Goal: Find specific page/section: Find specific page/section

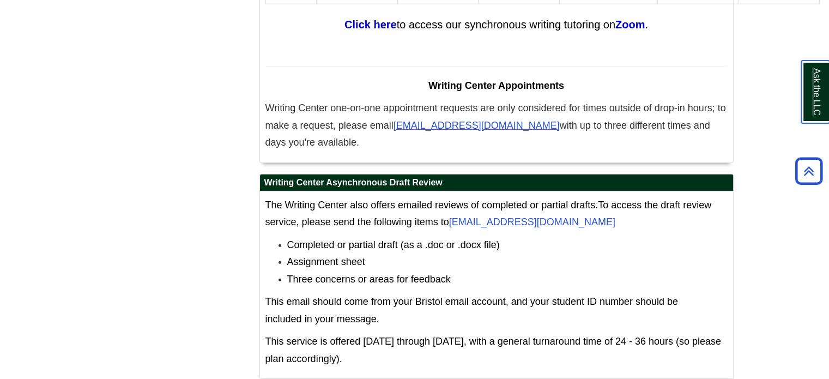
scroll to position [6973, 0]
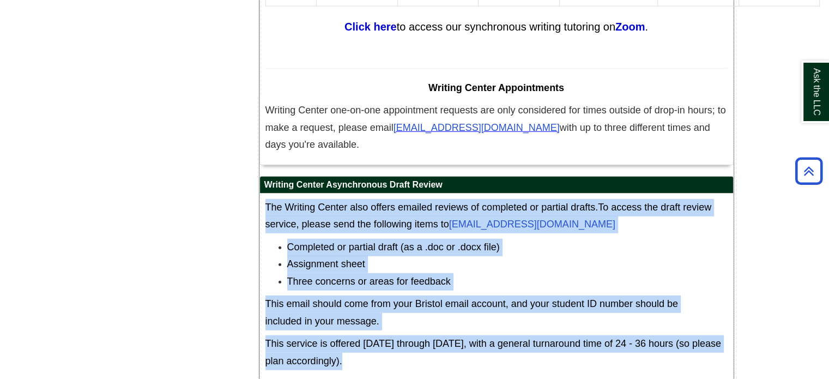
drag, startPoint x: 356, startPoint y: 248, endPoint x: 263, endPoint y: 100, distance: 174.0
click at [263, 194] on div "The Writing Center also offers emailed reviews of completed or partial drafts. …" at bounding box center [496, 288] width 473 height 188
drag, startPoint x: 348, startPoint y: 248, endPoint x: 261, endPoint y: 89, distance: 181.6
click at [261, 194] on div "The Writing Center also offers emailed reviews of completed or partial drafts. …" at bounding box center [496, 288] width 473 height 188
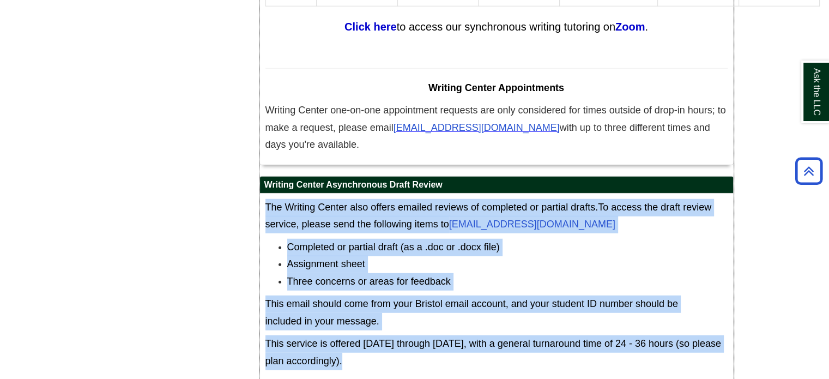
copy div "The Writing Center also offers emailed reviews of completed or partial drafts. …"
click at [562, 273] on li "Three concerns or areas for feedback" at bounding box center [507, 281] width 441 height 17
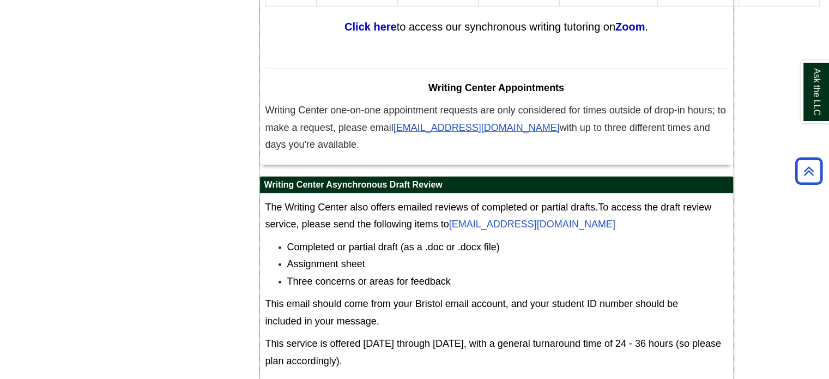
scroll to position [7077, 0]
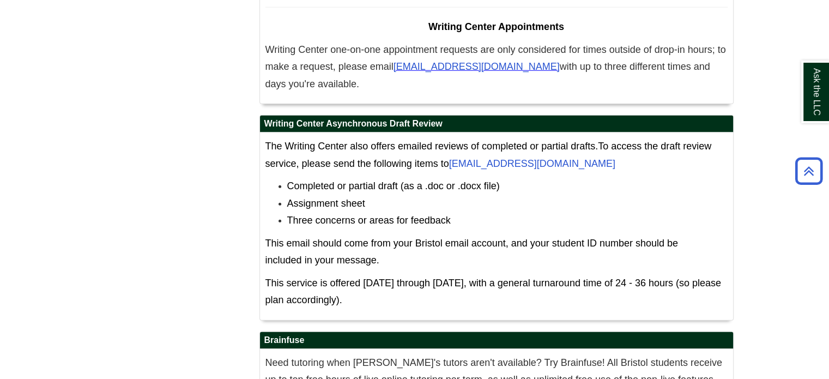
scroll to position [7095, 0]
